Goal: Check status: Check status

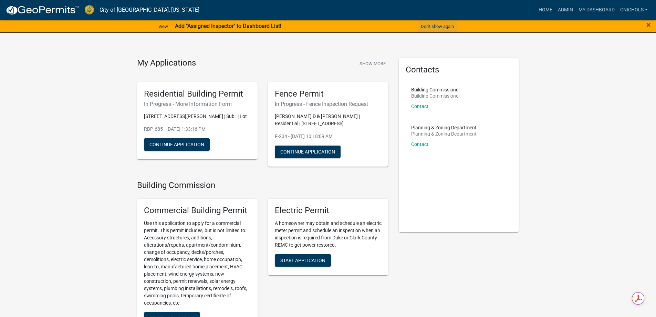
drag, startPoint x: 435, startPoint y: 27, endPoint x: 460, endPoint y: 29, distance: 24.5
click at [435, 27] on button "Don't show again" at bounding box center [437, 26] width 39 height 11
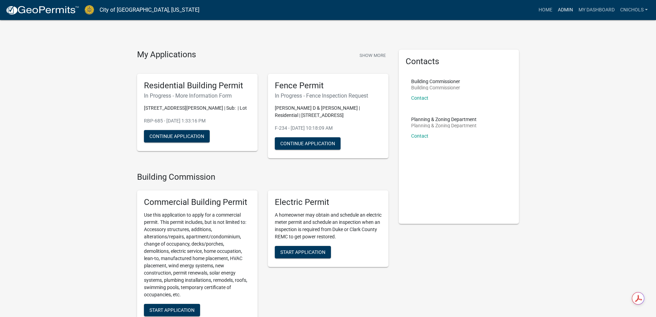
click at [562, 10] on link "Admin" at bounding box center [565, 9] width 21 height 13
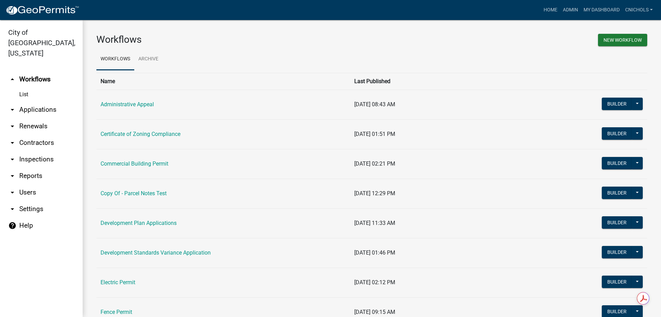
click at [32, 101] on link "arrow_drop_down Applications" at bounding box center [41, 109] width 83 height 17
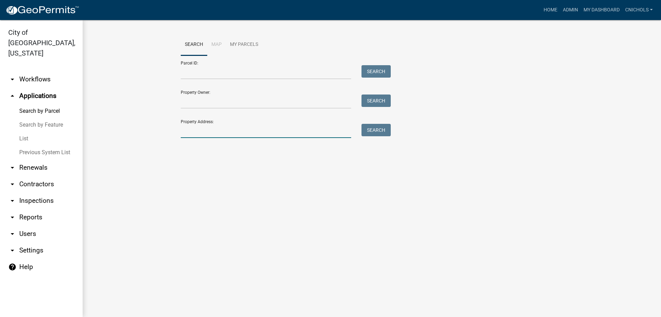
click at [193, 131] on input "Property Address:" at bounding box center [266, 131] width 171 height 14
type input "107"
click at [374, 130] on button "Search" at bounding box center [376, 130] width 29 height 12
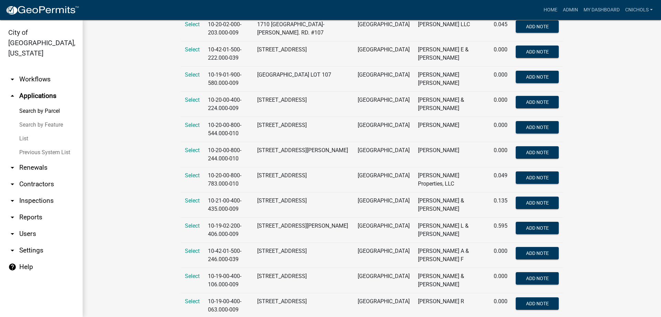
scroll to position [399, 0]
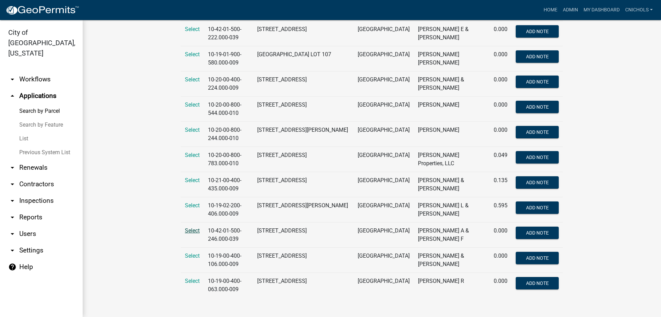
click at [187, 230] on span "Select" at bounding box center [192, 230] width 15 height 7
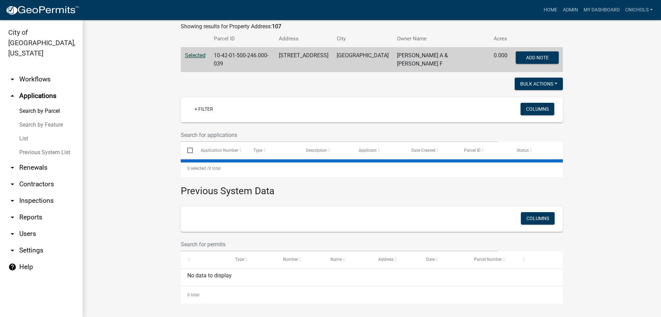
scroll to position [0, 0]
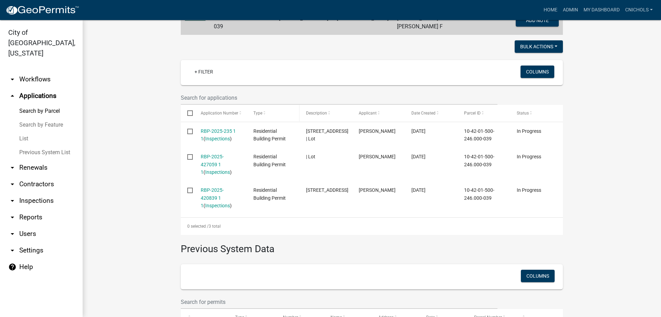
scroll to position [172, 0]
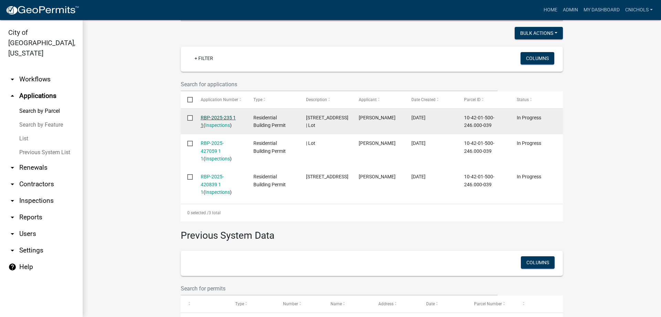
click at [219, 115] on link "RBP-2025-235 1 1" at bounding box center [218, 121] width 35 height 13
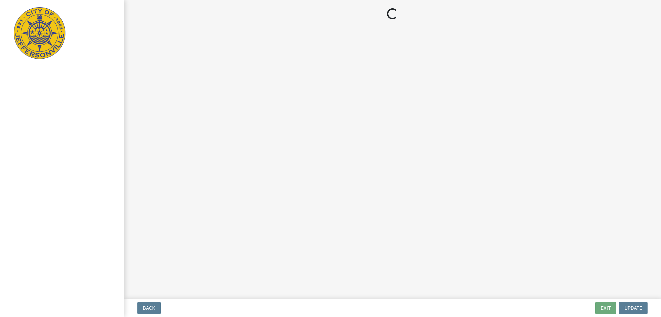
select select "3: 3"
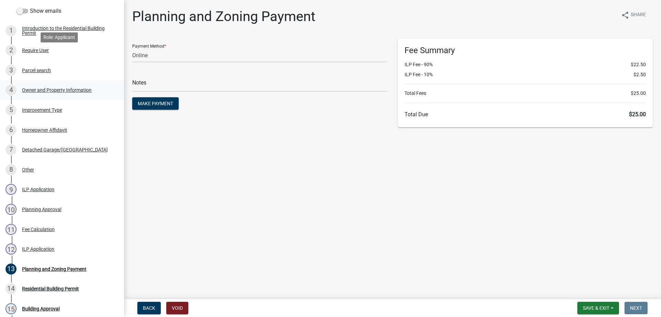
scroll to position [138, 0]
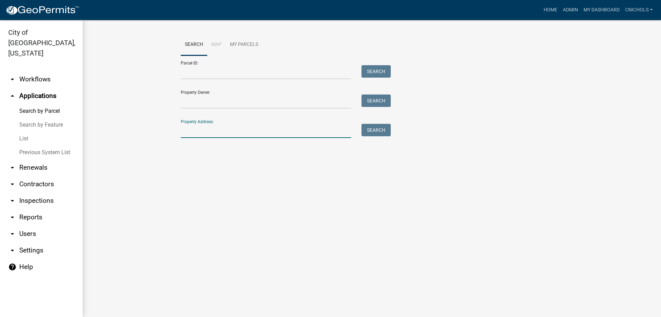
click at [192, 129] on input "Property Address:" at bounding box center [266, 131] width 171 height 14
type input "107"
click at [379, 129] on button "Search" at bounding box center [376, 130] width 29 height 12
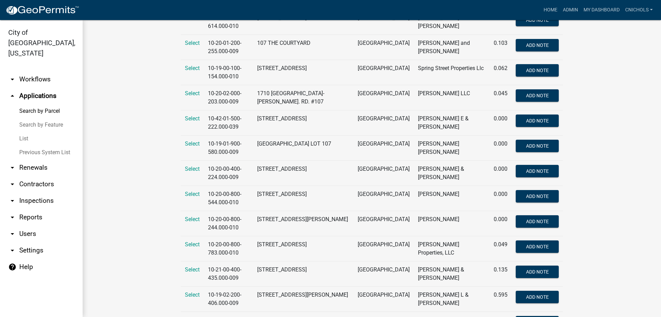
scroll to position [399, 0]
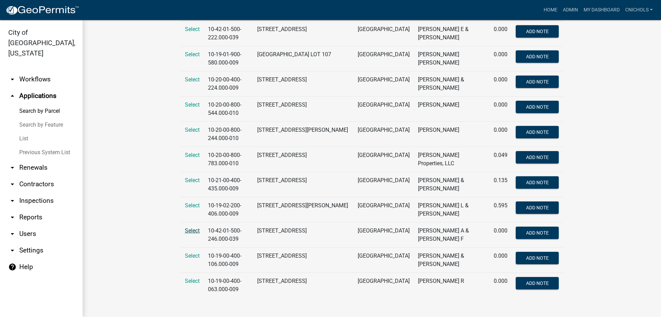
click at [193, 230] on span "Select" at bounding box center [192, 230] width 15 height 7
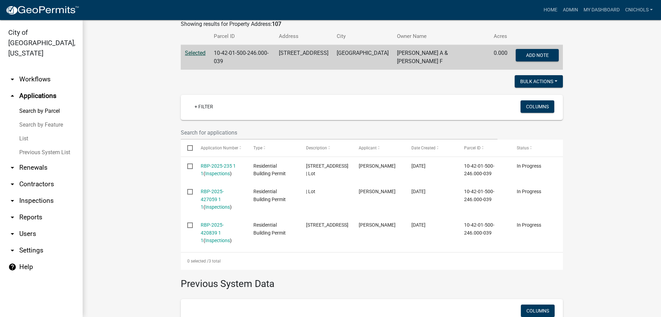
scroll to position [138, 0]
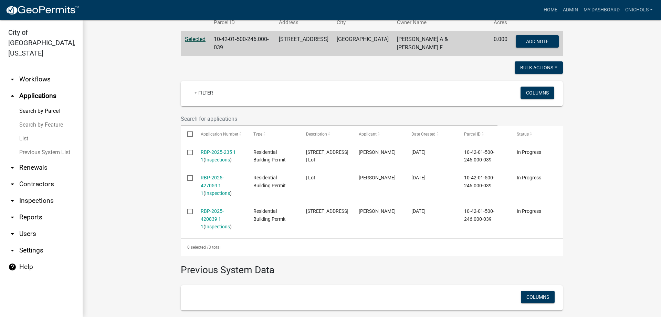
click at [25, 132] on link "List" at bounding box center [41, 139] width 83 height 14
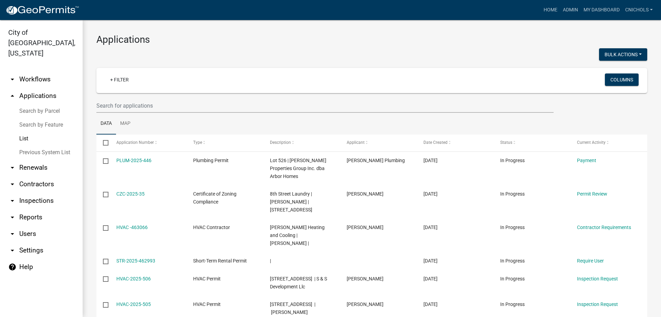
click at [28, 104] on link "Search by Parcel" at bounding box center [41, 111] width 83 height 14
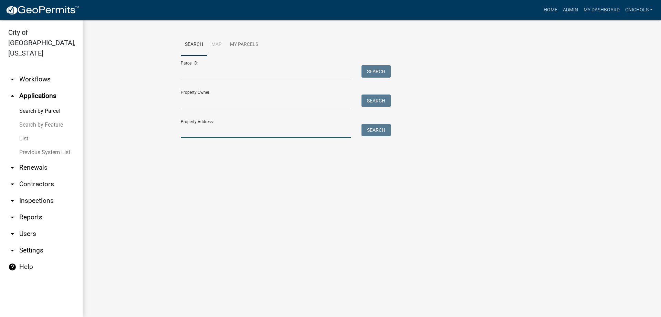
click at [203, 128] on input "Property Address:" at bounding box center [266, 131] width 171 height 14
click at [365, 128] on button "Search" at bounding box center [376, 130] width 29 height 12
click at [202, 132] on input "107 cla" at bounding box center [266, 131] width 171 height 14
click at [368, 130] on button "Search" at bounding box center [376, 130] width 29 height 12
click at [228, 126] on input "107 clia" at bounding box center [266, 131] width 171 height 14
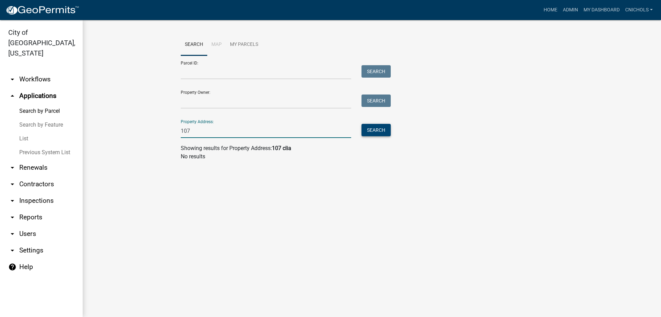
type input "107"
click at [378, 130] on button "Search" at bounding box center [376, 130] width 29 height 12
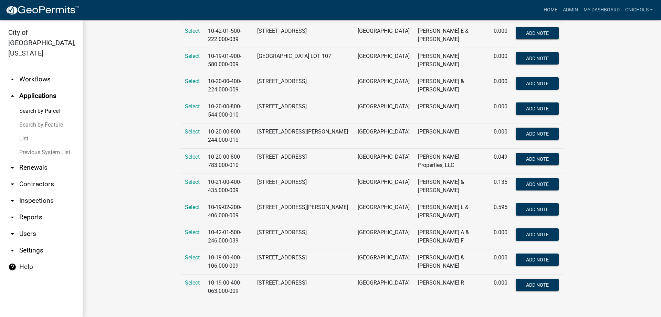
scroll to position [399, 0]
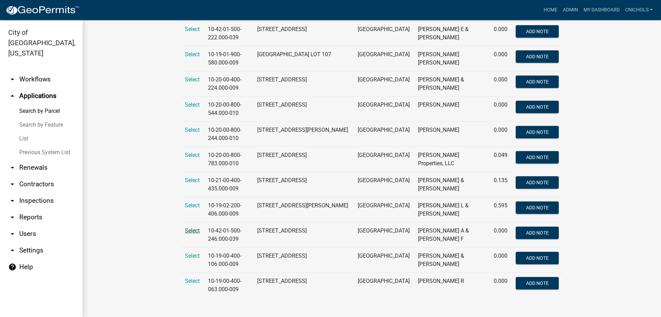
click at [186, 229] on span "Select" at bounding box center [192, 230] width 15 height 7
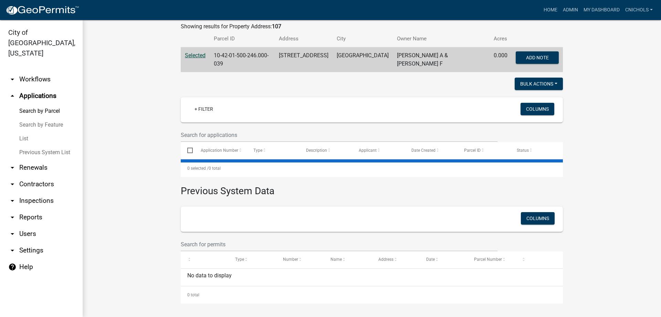
scroll to position [0, 0]
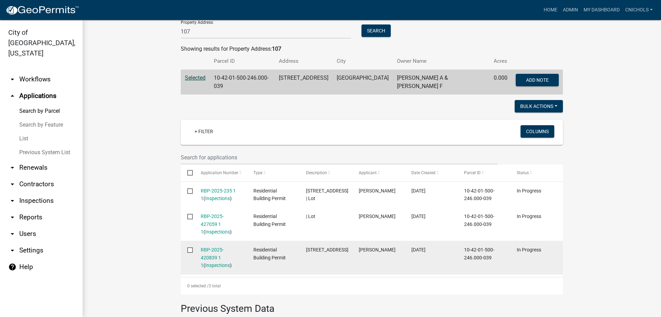
scroll to position [103, 0]
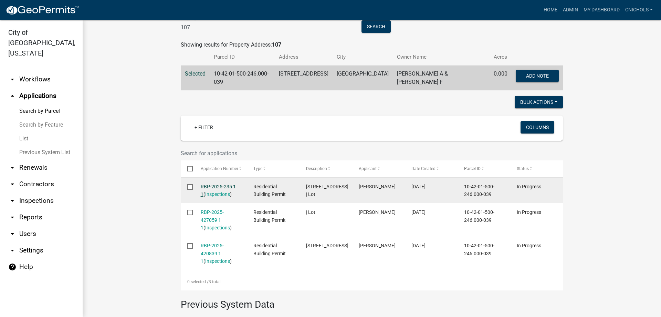
click at [217, 184] on link "RBP-2025-235 1 1" at bounding box center [218, 190] width 35 height 13
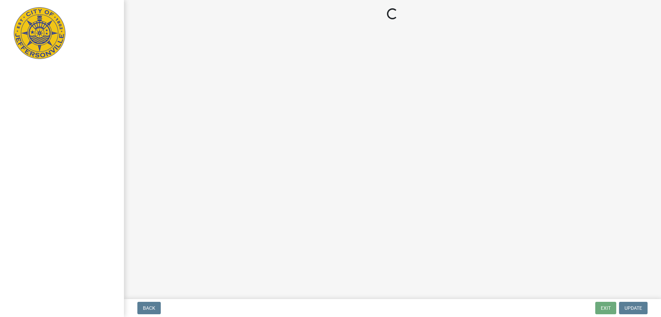
select select "3: 3"
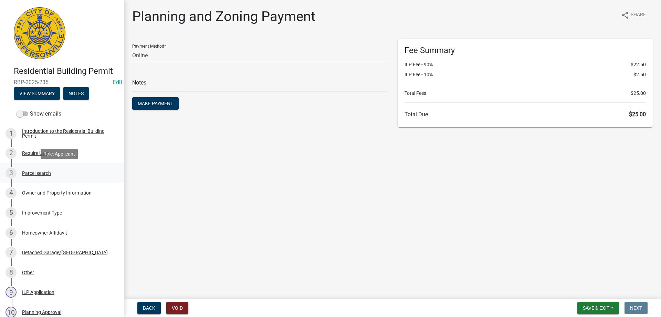
click at [31, 172] on div "Parcel search" at bounding box center [36, 173] width 29 height 5
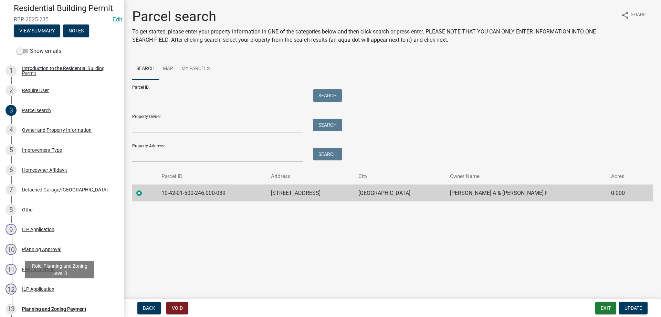
scroll to position [138, 0]
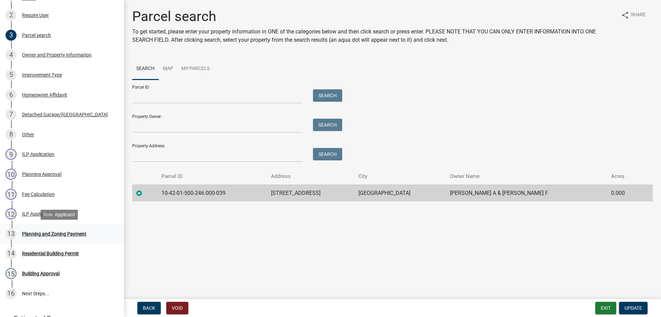
click at [33, 232] on div "Planning and Zoning Payment" at bounding box center [54, 233] width 64 height 5
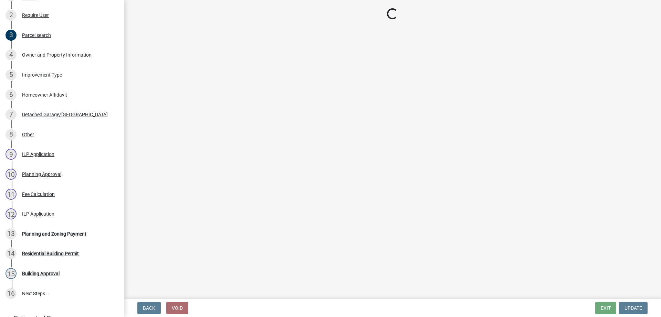
select select "3: 3"
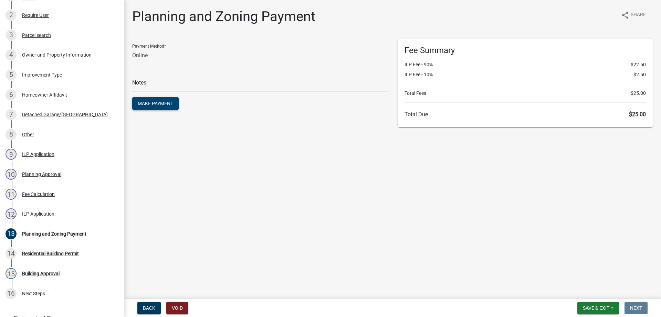
click at [152, 103] on span "Make Payment" at bounding box center [155, 104] width 35 height 6
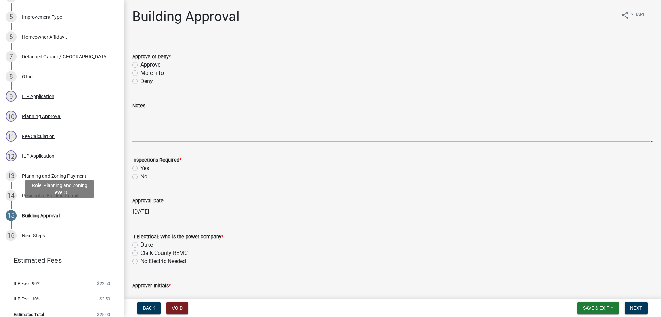
scroll to position [204, 0]
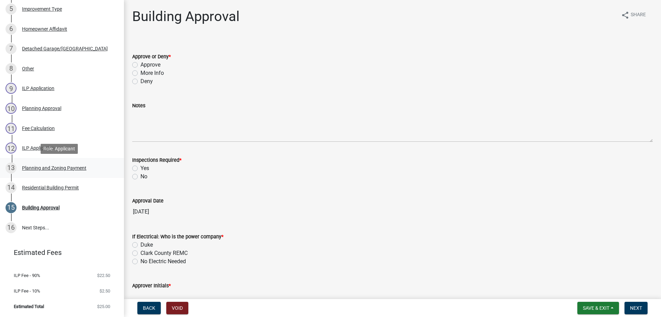
click at [43, 166] on div "Planning and Zoning Payment" at bounding box center [54, 167] width 64 height 5
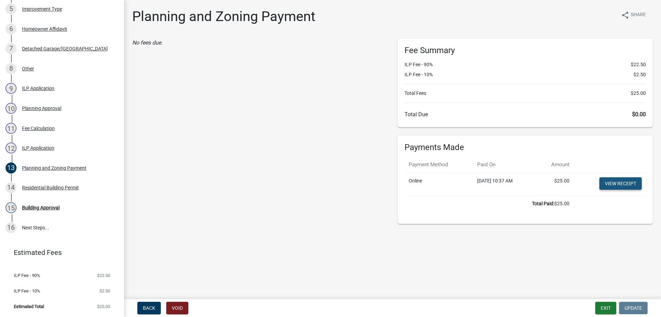
click at [614, 183] on link "View receipt" at bounding box center [621, 183] width 42 height 12
click at [607, 308] on button "Exit" at bounding box center [606, 307] width 21 height 12
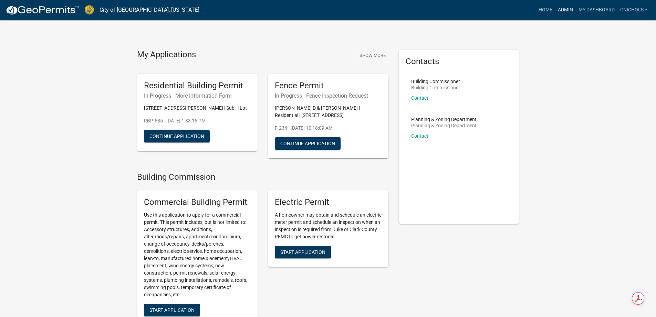
drag, startPoint x: 566, startPoint y: 8, endPoint x: 520, endPoint y: 22, distance: 48.7
click at [566, 8] on link "Admin" at bounding box center [565, 9] width 21 height 13
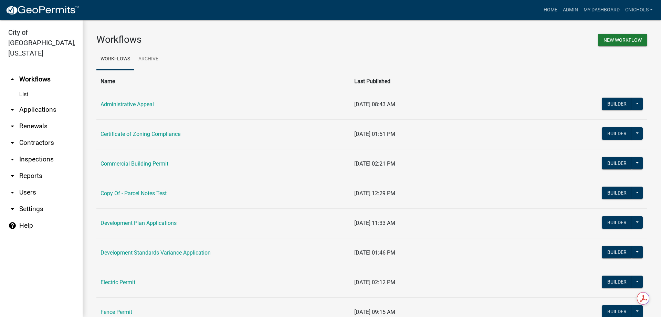
click at [39, 101] on link "arrow_drop_down Applications" at bounding box center [41, 109] width 83 height 17
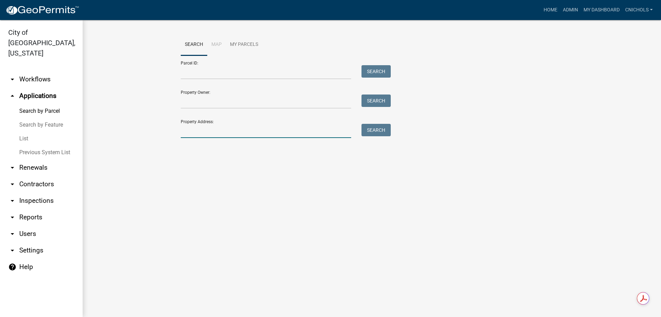
click at [199, 126] on input "Property Address:" at bounding box center [266, 131] width 171 height 14
type input "322 [PERSON_NAME]"
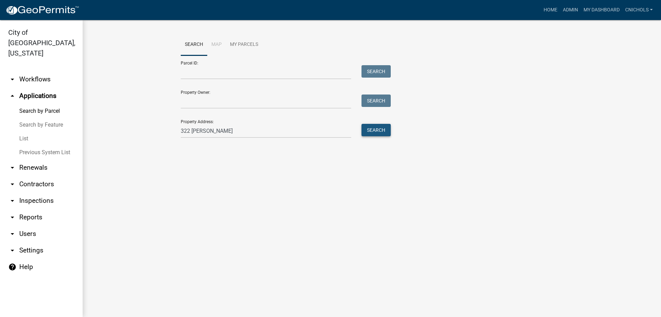
click at [373, 132] on button "Search" at bounding box center [376, 130] width 29 height 12
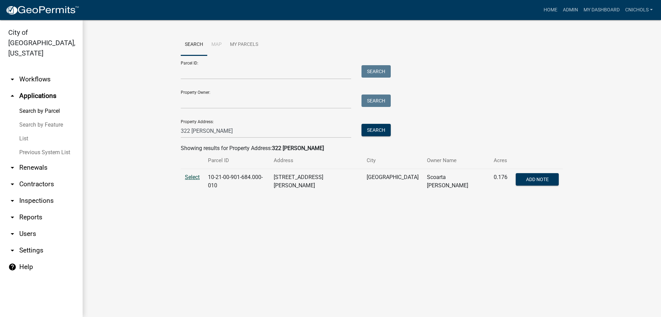
click at [192, 176] on span "Select" at bounding box center [192, 177] width 15 height 7
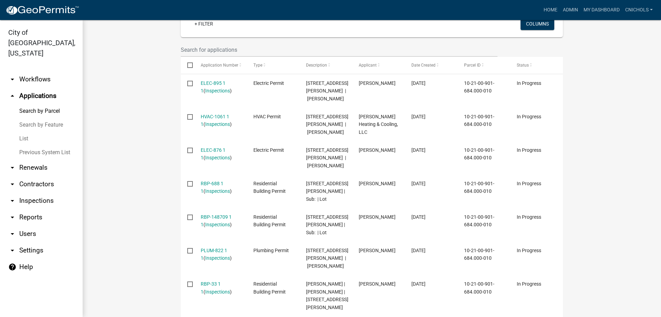
scroll to position [172, 0]
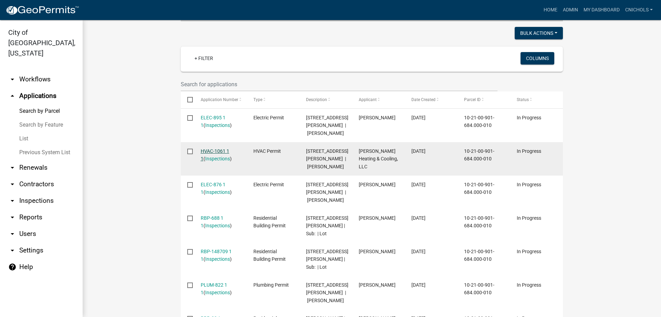
click at [211, 148] on link "HVAC-1061 1 1" at bounding box center [215, 154] width 29 height 13
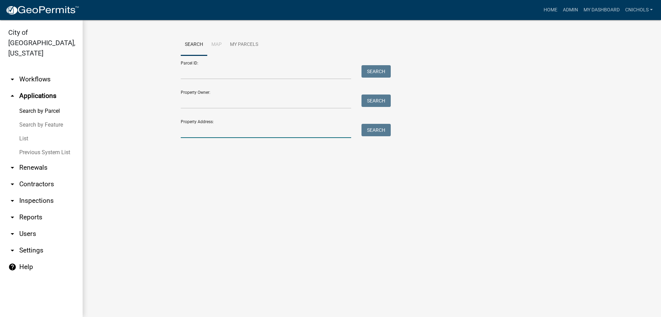
click at [206, 132] on input "Property Address:" at bounding box center [266, 131] width 171 height 14
type input "322 [PERSON_NAME]"
click at [379, 129] on button "Search" at bounding box center [376, 130] width 29 height 12
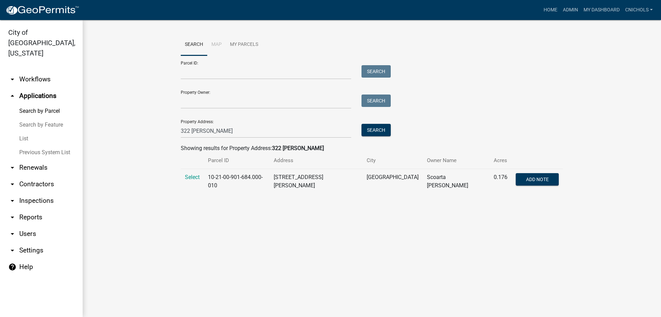
click at [191, 173] on td "Select" at bounding box center [192, 181] width 23 height 25
click at [194, 177] on span "Select" at bounding box center [192, 177] width 15 height 7
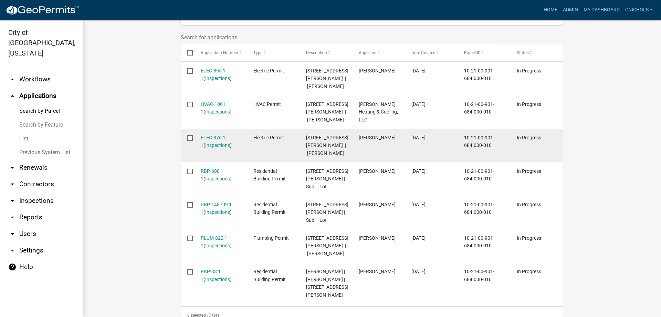
scroll to position [276, 0]
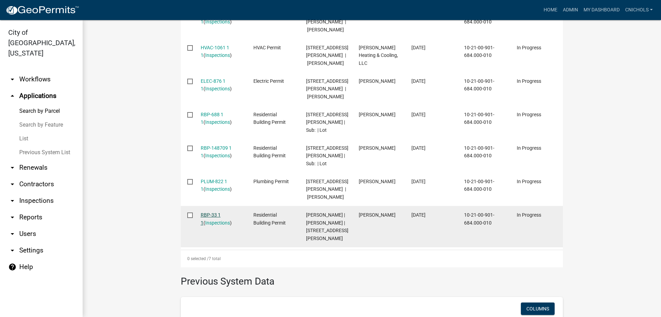
click at [213, 212] on link "RBP-33 1 1" at bounding box center [211, 218] width 20 height 13
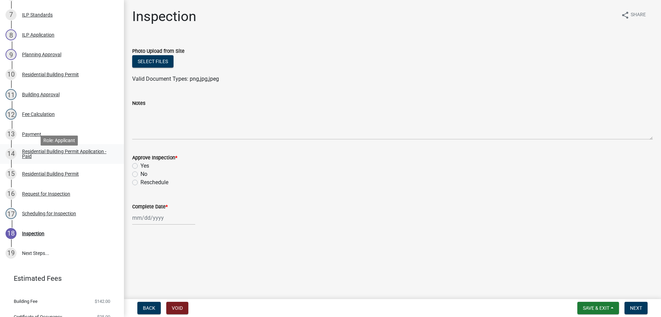
scroll to position [241, 0]
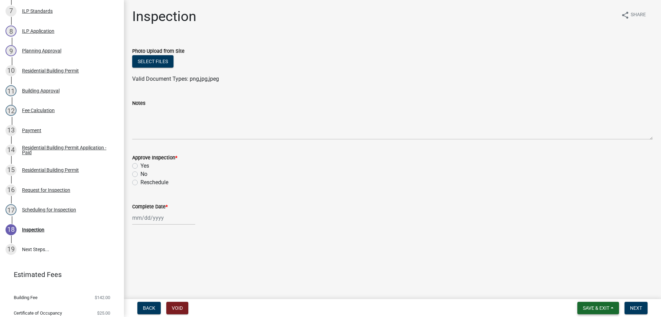
click at [614, 309] on button "Save & Exit" at bounding box center [599, 307] width 42 height 12
click at [578, 289] on button "Save & Exit" at bounding box center [591, 289] width 55 height 17
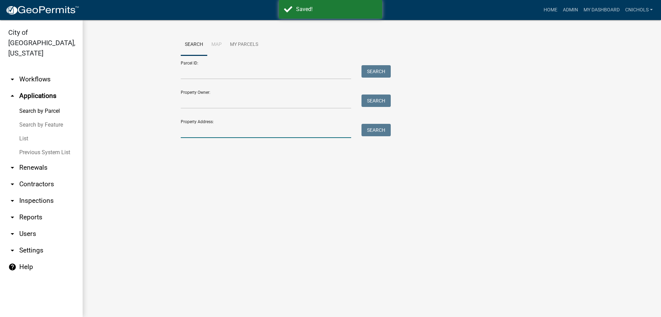
click at [195, 130] on input "Property Address:" at bounding box center [266, 131] width 171 height 14
type input "322 [PERSON_NAME]"
click at [378, 130] on button "Search" at bounding box center [376, 130] width 29 height 12
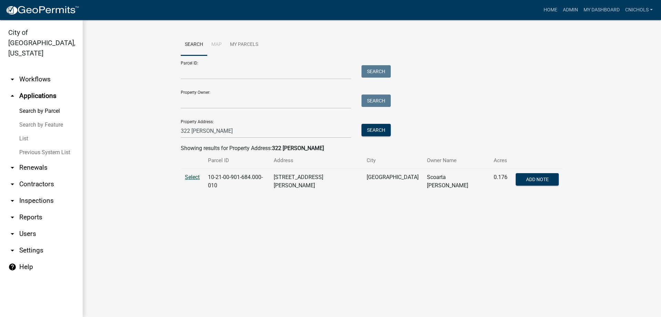
click at [192, 175] on span "Select" at bounding box center [192, 177] width 15 height 7
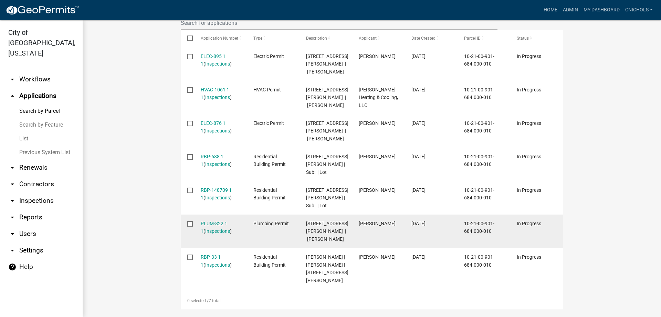
scroll to position [276, 0]
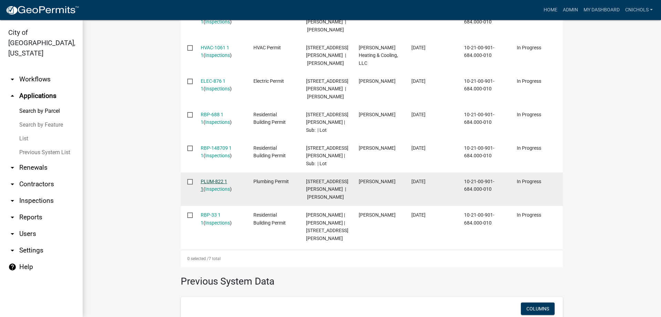
click at [215, 178] on link "PLUM-822 1 1" at bounding box center [214, 184] width 27 height 13
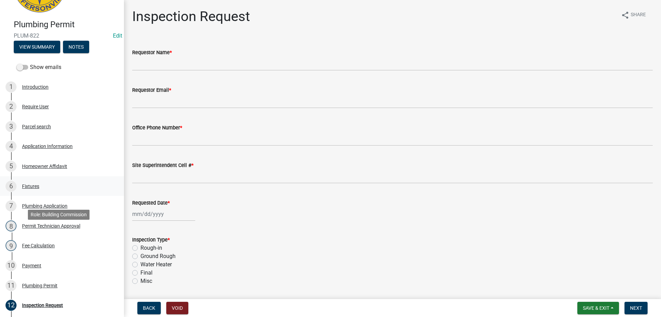
scroll to position [34, 0]
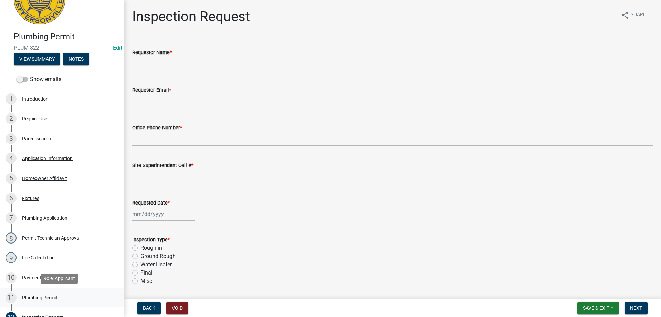
click at [49, 296] on div "Plumbing Permit" at bounding box center [39, 297] width 35 height 5
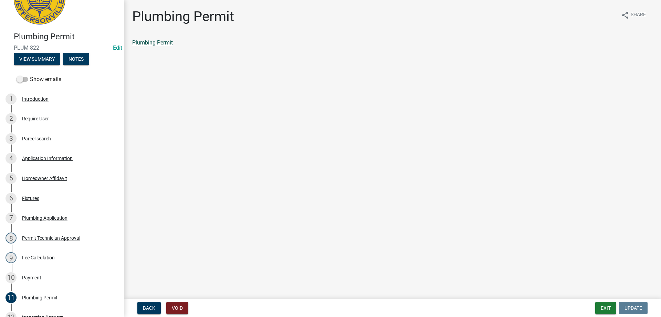
click at [157, 42] on link "Plumbing Permit" at bounding box center [152, 42] width 41 height 7
click at [605, 305] on button "Exit" at bounding box center [606, 307] width 21 height 12
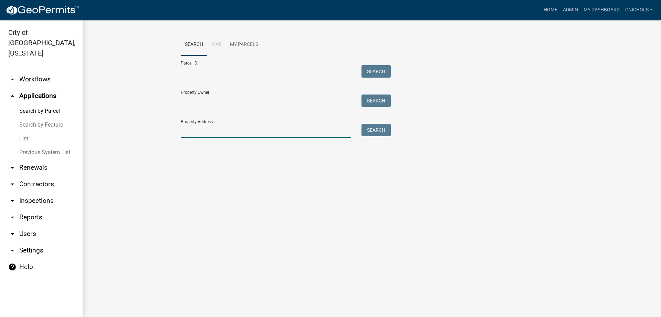
click at [202, 131] on input "Property Address:" at bounding box center [266, 131] width 171 height 14
type input "322 [PERSON_NAME]"
drag, startPoint x: 372, startPoint y: 130, endPoint x: 375, endPoint y: 137, distance: 7.6
click at [372, 131] on button "Search" at bounding box center [376, 130] width 29 height 12
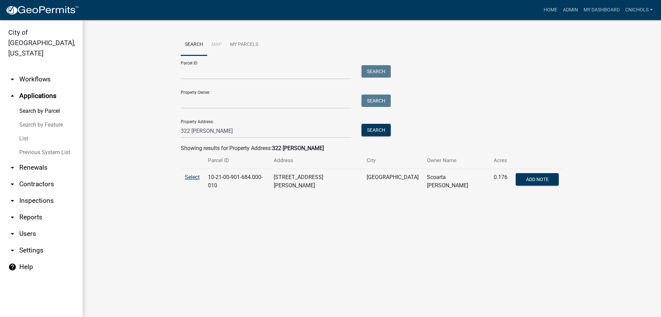
click at [191, 175] on span "Select" at bounding box center [192, 177] width 15 height 7
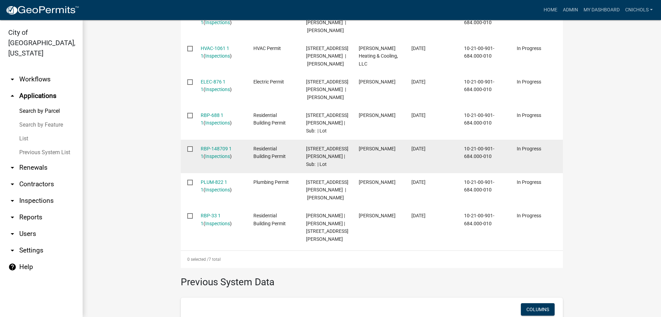
scroll to position [276, 0]
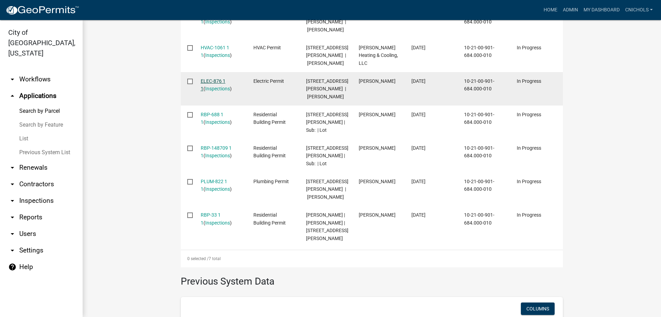
click at [218, 78] on link "ELEC-876 1 1" at bounding box center [213, 84] width 25 height 13
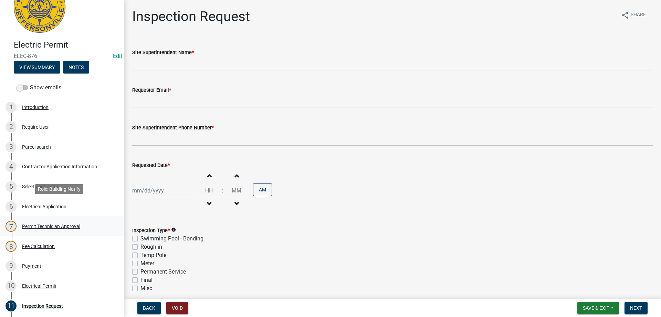
scroll to position [103, 0]
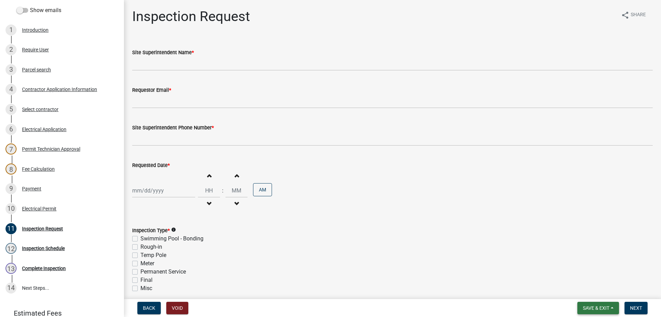
click at [613, 307] on button "Save & Exit" at bounding box center [599, 307] width 42 height 12
click at [583, 289] on button "Save & Exit" at bounding box center [591, 289] width 55 height 17
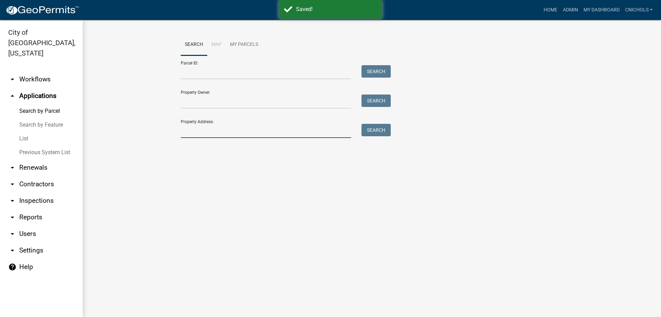
click at [189, 126] on input "Property Address:" at bounding box center [266, 131] width 171 height 14
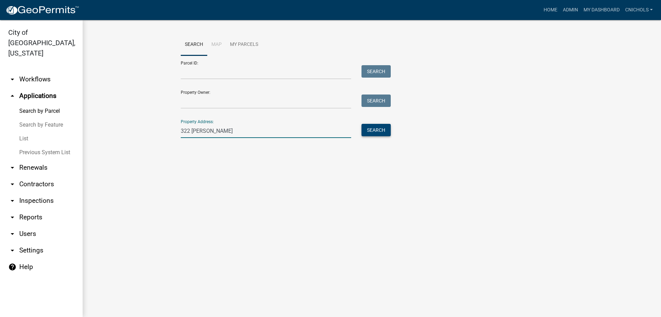
type input "322 [PERSON_NAME]"
click at [372, 129] on button "Search" at bounding box center [376, 130] width 29 height 12
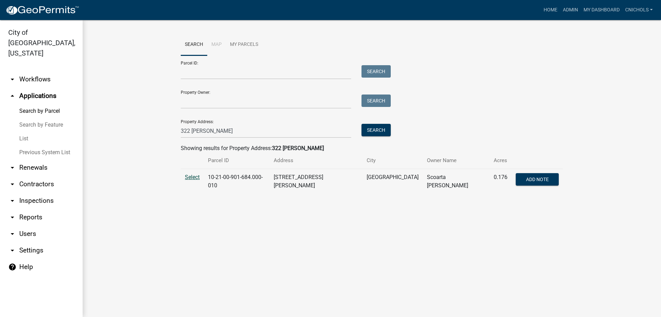
click at [190, 177] on span "Select" at bounding box center [192, 177] width 15 height 7
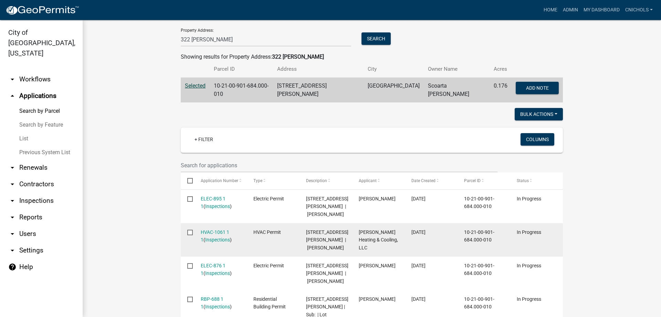
scroll to position [103, 0]
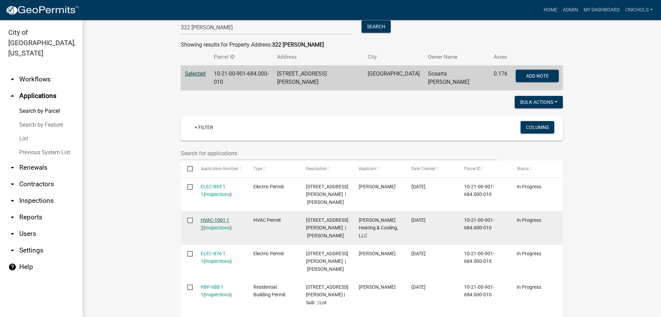
click at [215, 217] on link "HVAC-1061 1 1" at bounding box center [215, 223] width 29 height 13
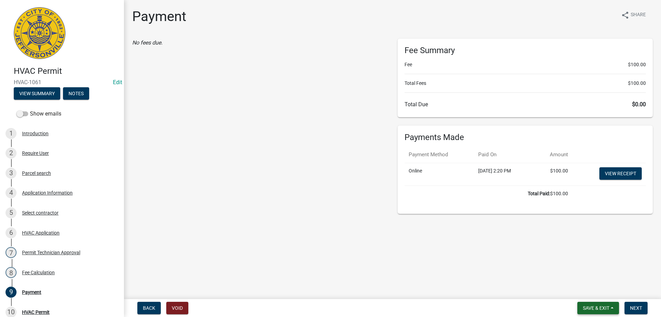
click at [614, 307] on button "Save & Exit" at bounding box center [599, 307] width 42 height 12
click at [585, 290] on button "Save & Exit" at bounding box center [591, 289] width 55 height 17
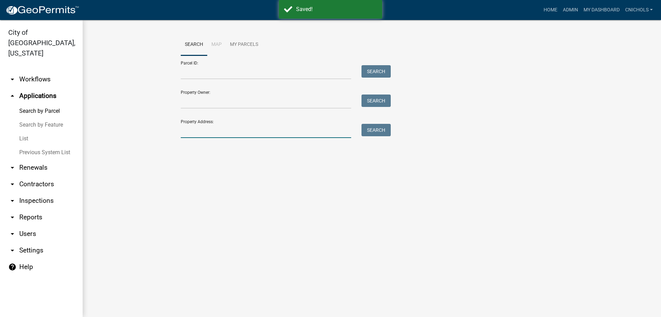
click at [185, 131] on input "Property Address:" at bounding box center [266, 131] width 171 height 14
type input "322 [PERSON_NAME]"
click at [372, 131] on button "Search" at bounding box center [376, 130] width 29 height 12
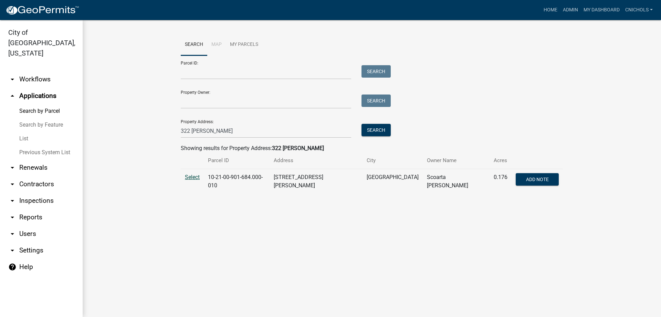
click at [191, 177] on span "Select" at bounding box center [192, 177] width 15 height 7
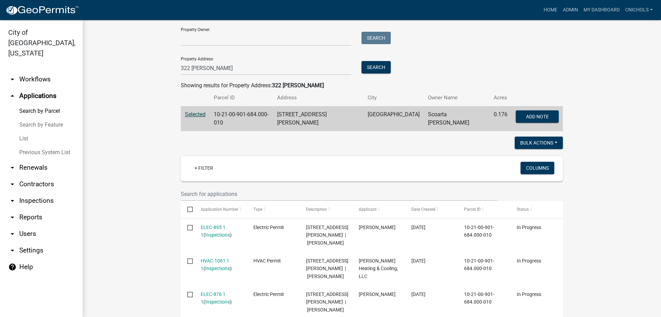
scroll to position [69, 0]
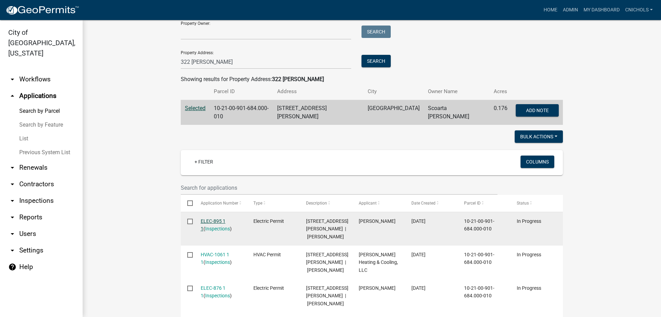
click at [212, 218] on link "ELEC-895 1 1" at bounding box center [213, 224] width 25 height 13
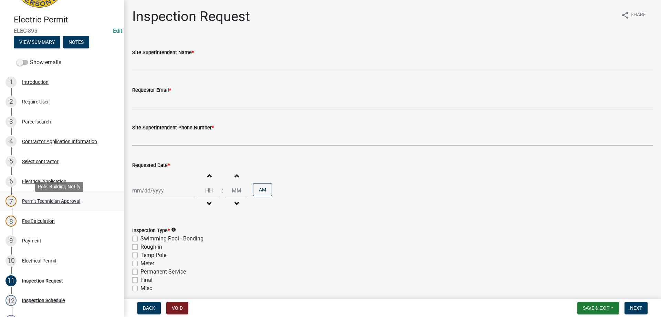
scroll to position [69, 0]
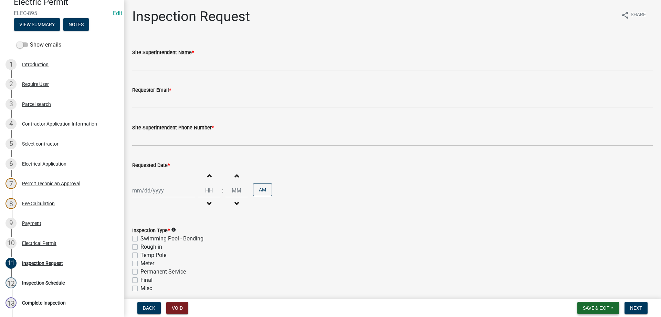
click at [614, 307] on button "Save & Exit" at bounding box center [599, 307] width 42 height 12
click at [586, 289] on button "Save & Exit" at bounding box center [591, 289] width 55 height 17
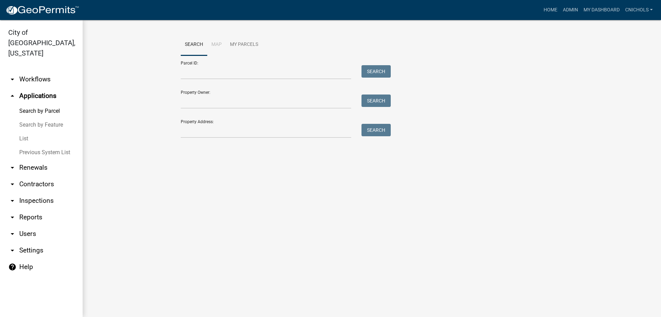
click at [226, 203] on main "Search Map My Parcels Parcel ID: Search Property Owner: Search Property Address…" at bounding box center [372, 168] width 579 height 297
click at [193, 131] on input "Property Address:" at bounding box center [266, 131] width 171 height 14
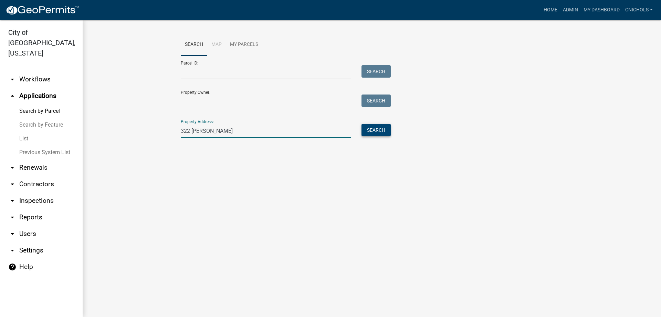
type input "322 [PERSON_NAME]"
click at [377, 130] on button "Search" at bounding box center [376, 130] width 29 height 12
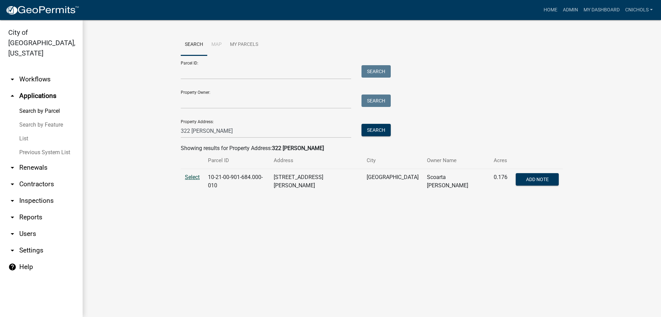
click at [190, 175] on span "Select" at bounding box center [192, 177] width 15 height 7
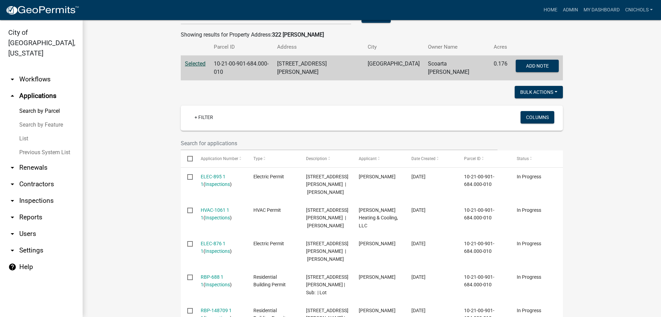
scroll to position [138, 0]
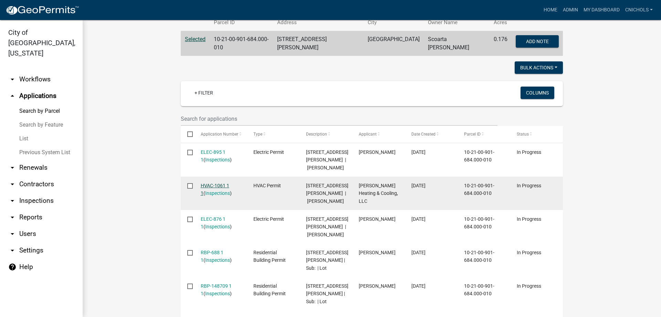
click at [210, 183] on link "HVAC-1061 1 1" at bounding box center [215, 189] width 29 height 13
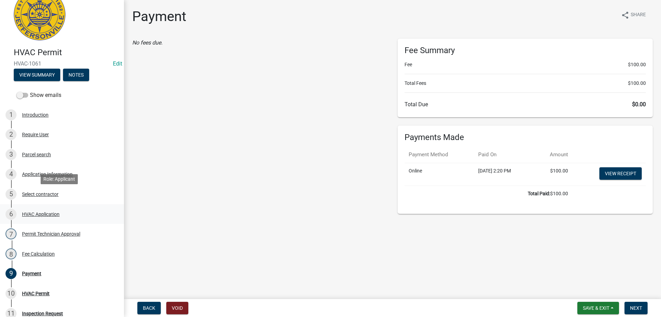
scroll to position [34, 0]
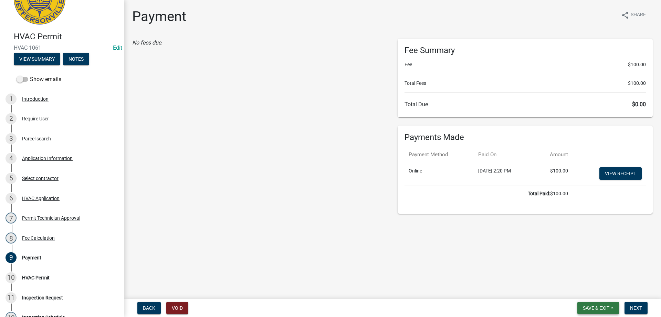
click at [611, 307] on button "Save & Exit" at bounding box center [599, 307] width 42 height 12
click at [578, 288] on button "Save & Exit" at bounding box center [591, 289] width 55 height 17
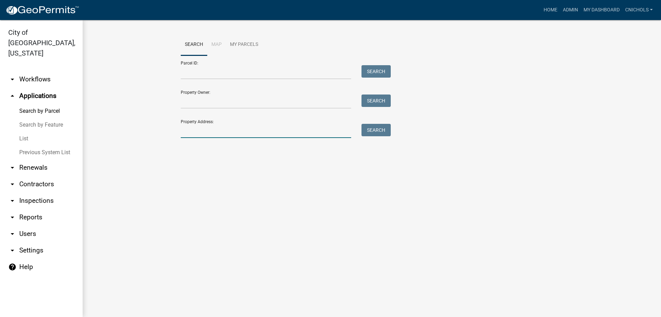
click at [220, 132] on input "Property Address:" at bounding box center [266, 131] width 171 height 14
type input "322 [PERSON_NAME]"
click at [369, 127] on button "Search" at bounding box center [376, 130] width 29 height 12
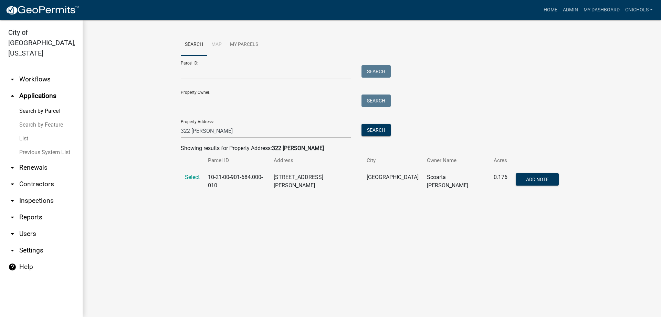
click at [189, 173] on td "Select" at bounding box center [192, 181] width 23 height 25
click at [192, 177] on span "Select" at bounding box center [192, 177] width 15 height 7
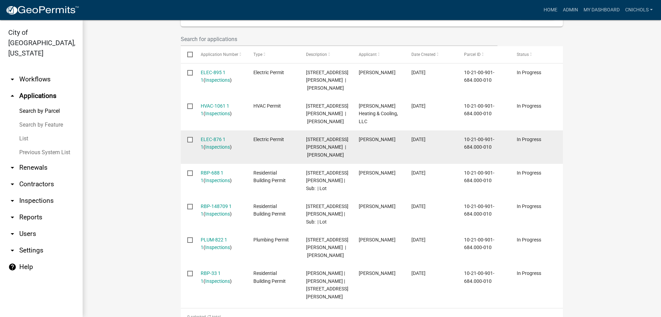
scroll to position [241, 0]
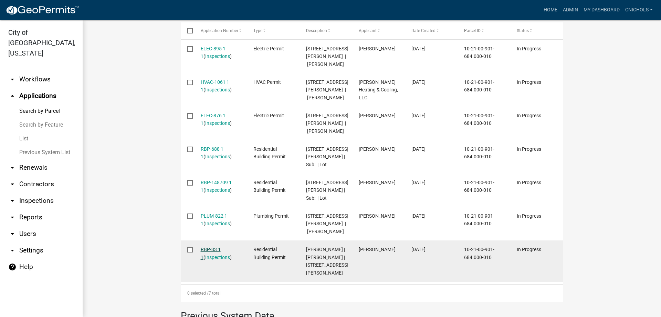
click at [208, 246] on link "RBP-33 1 1" at bounding box center [211, 252] width 20 height 13
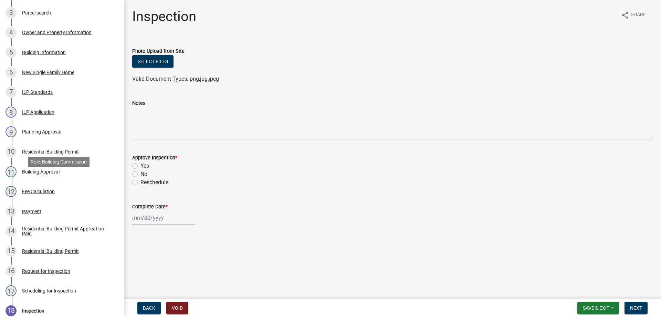
scroll to position [172, 0]
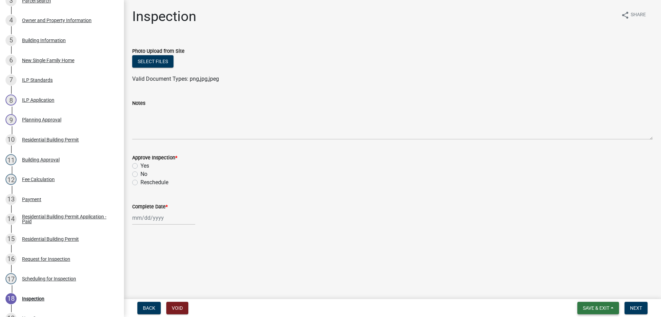
click at [612, 309] on button "Save & Exit" at bounding box center [599, 307] width 42 height 12
click at [580, 289] on button "Save & Exit" at bounding box center [591, 289] width 55 height 17
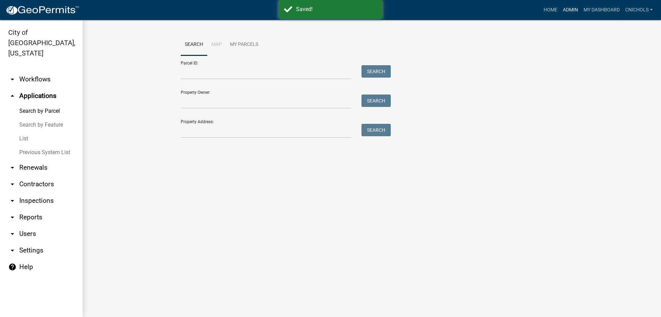
click at [569, 8] on link "Admin" at bounding box center [571, 9] width 21 height 13
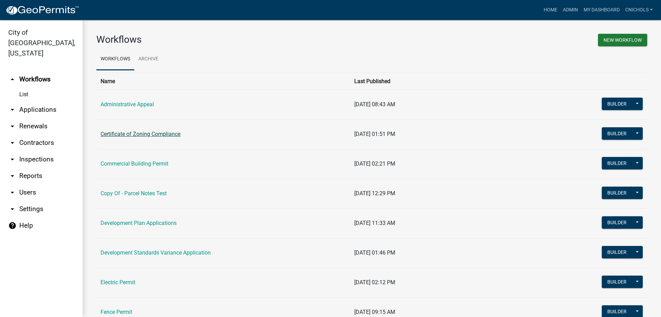
click at [116, 132] on link "Certificate of Zoning Compliance" at bounding box center [141, 134] width 80 height 7
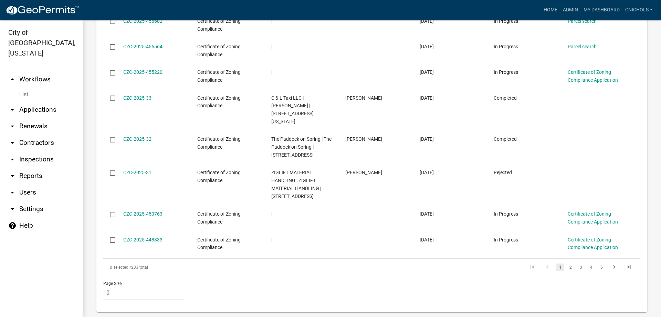
scroll to position [479, 0]
drag, startPoint x: 566, startPoint y: 258, endPoint x: 353, endPoint y: 259, distance: 213.3
click at [567, 262] on link "2" at bounding box center [571, 266] width 8 height 8
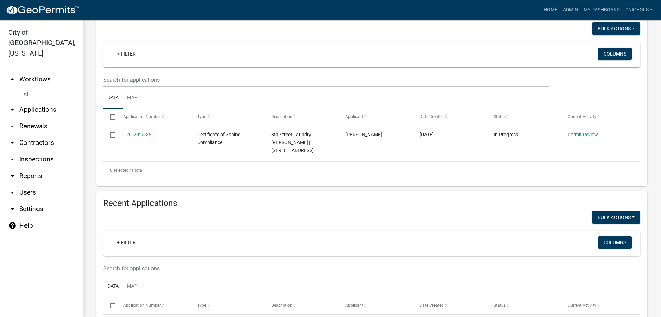
scroll to position [92, 0]
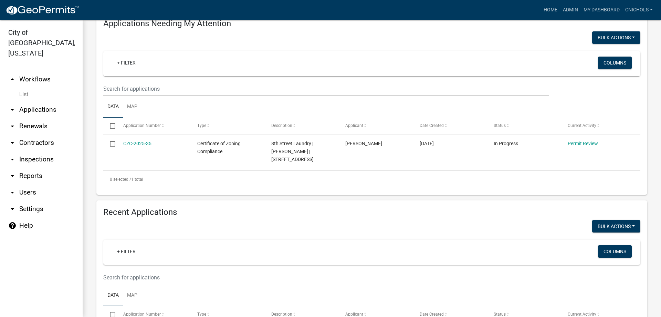
drag, startPoint x: 38, startPoint y: 68, endPoint x: 67, endPoint y: 71, distance: 29.4
click at [38, 71] on link "arrow_drop_up Workflows" at bounding box center [41, 79] width 83 height 17
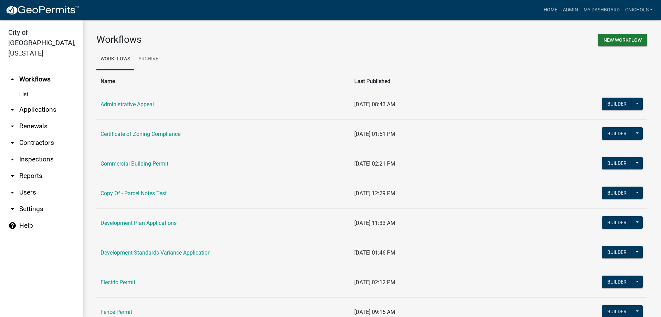
click at [35, 101] on link "arrow_drop_down Applications" at bounding box center [41, 109] width 83 height 17
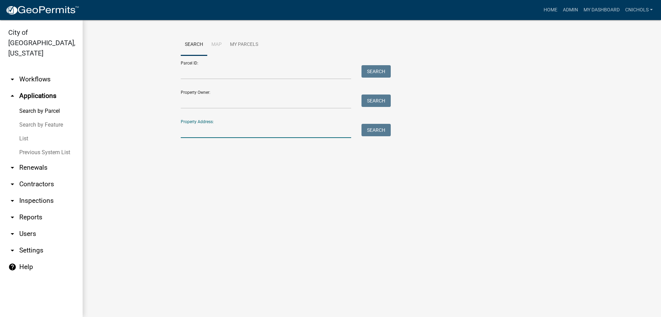
click at [186, 132] on input "Property Address:" at bounding box center [266, 131] width 171 height 14
type input "322 [PERSON_NAME]"
click at [377, 131] on button "Search" at bounding box center [376, 130] width 29 height 12
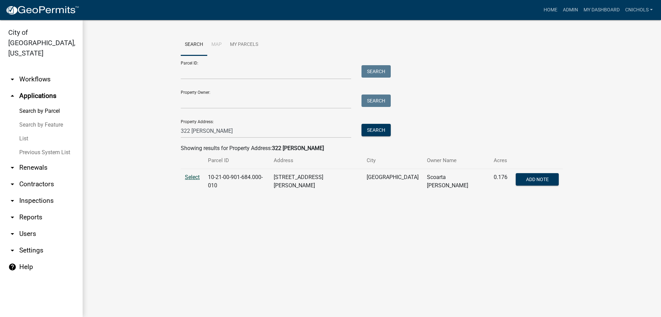
click at [192, 177] on span "Select" at bounding box center [192, 177] width 15 height 7
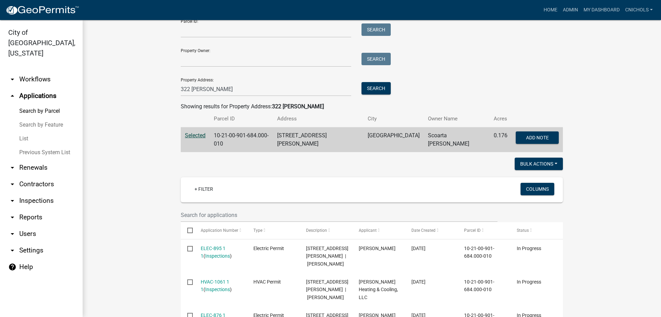
scroll to position [138, 0]
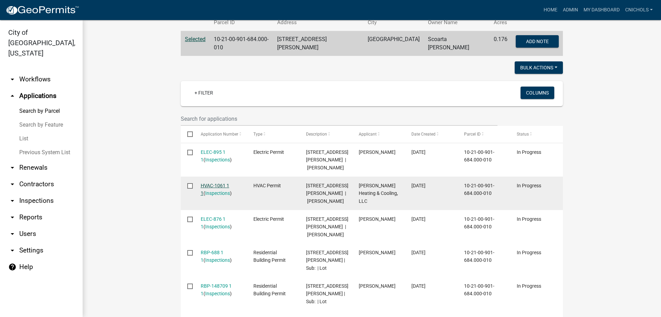
click at [211, 183] on link "HVAC-1061 1 1" at bounding box center [215, 189] width 29 height 13
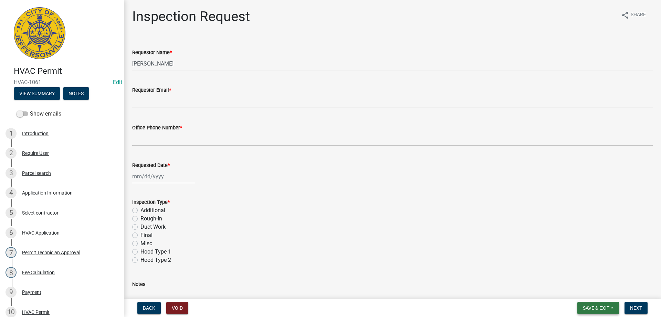
click at [611, 307] on button "Save & Exit" at bounding box center [599, 307] width 42 height 12
click at [583, 290] on button "Save & Exit" at bounding box center [591, 289] width 55 height 17
